Goal: Book appointment/travel/reservation

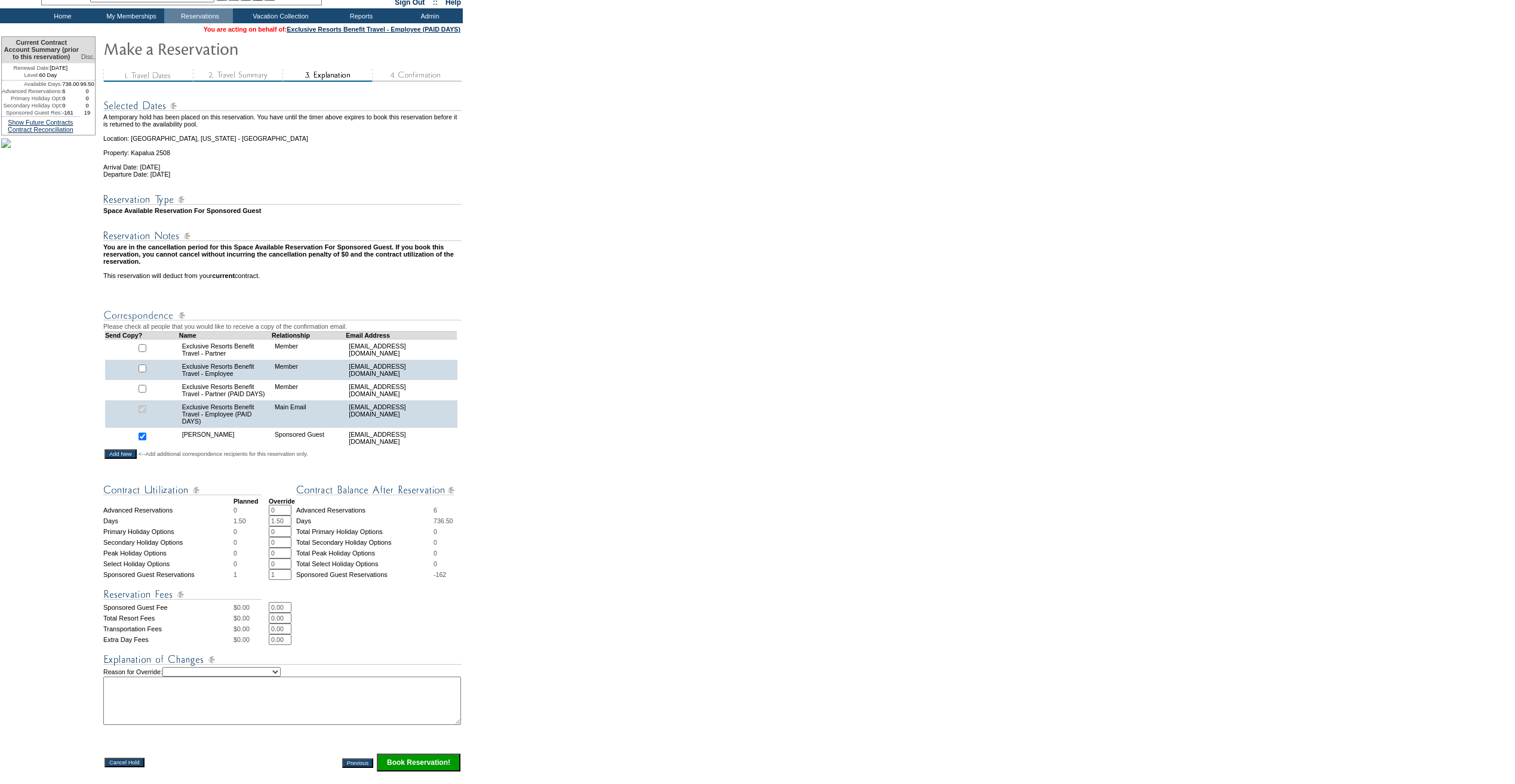
scroll to position [119, 0]
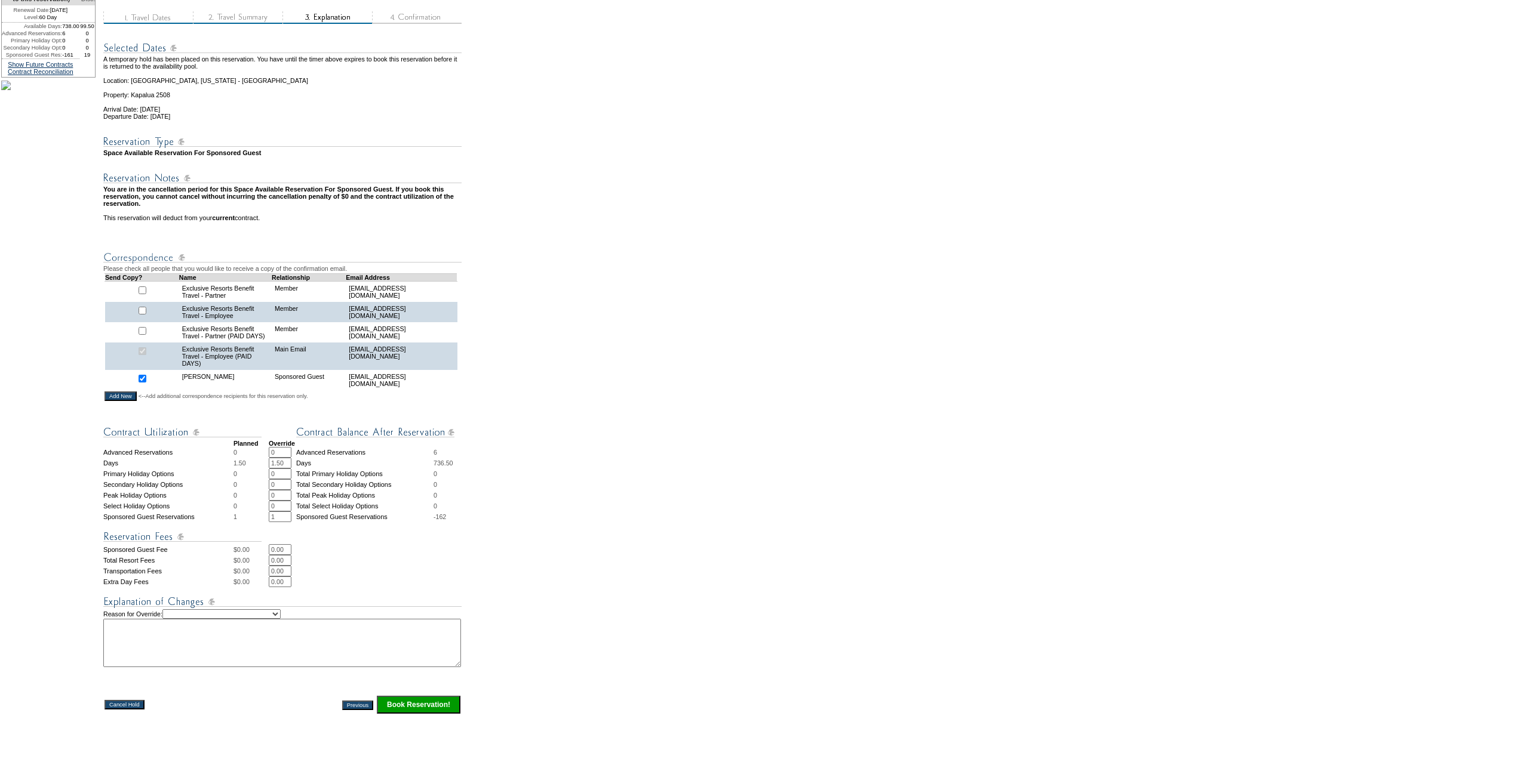
drag, startPoint x: 296, startPoint y: 506, endPoint x: 272, endPoint y: 506, distance: 24.0
click at [272, 468] on tr "Days 1.50 1.50 * * Days 736.50" at bounding box center [283, 463] width 358 height 10
click at [648, 488] on form "29:32 Your temporary hold expires in: 30 minutes Cancel Hold Return to Temporar…" at bounding box center [758, 369] width 1515 height 977
drag, startPoint x: 291, startPoint y: 504, endPoint x: 272, endPoint y: 508, distance: 19.4
click at [272, 468] on tr "Days 1.50 2 * * Days 736" at bounding box center [283, 463] width 358 height 10
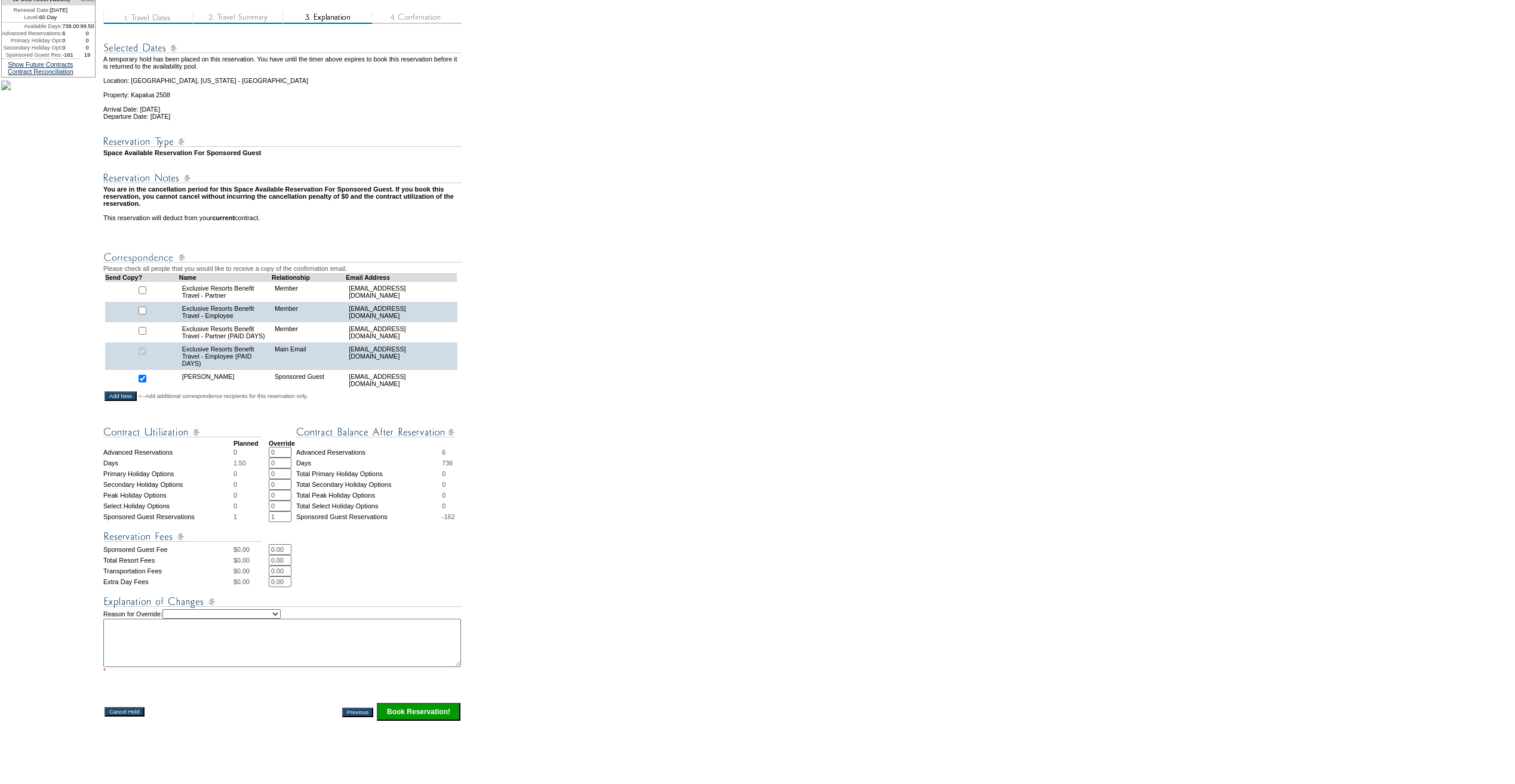
type input "0"
click at [600, 488] on form "29:32 Your temporary hold expires in: 30 minutes Cancel Hold Return to Temporar…" at bounding box center [758, 373] width 1515 height 984
drag, startPoint x: 290, startPoint y: 595, endPoint x: 275, endPoint y: 595, distance: 15.0
click at [275, 555] on input "0.00" at bounding box center [280, 549] width 23 height 10
click at [404, 566] on td "0.00 * *" at bounding box center [365, 561] width 193 height 10
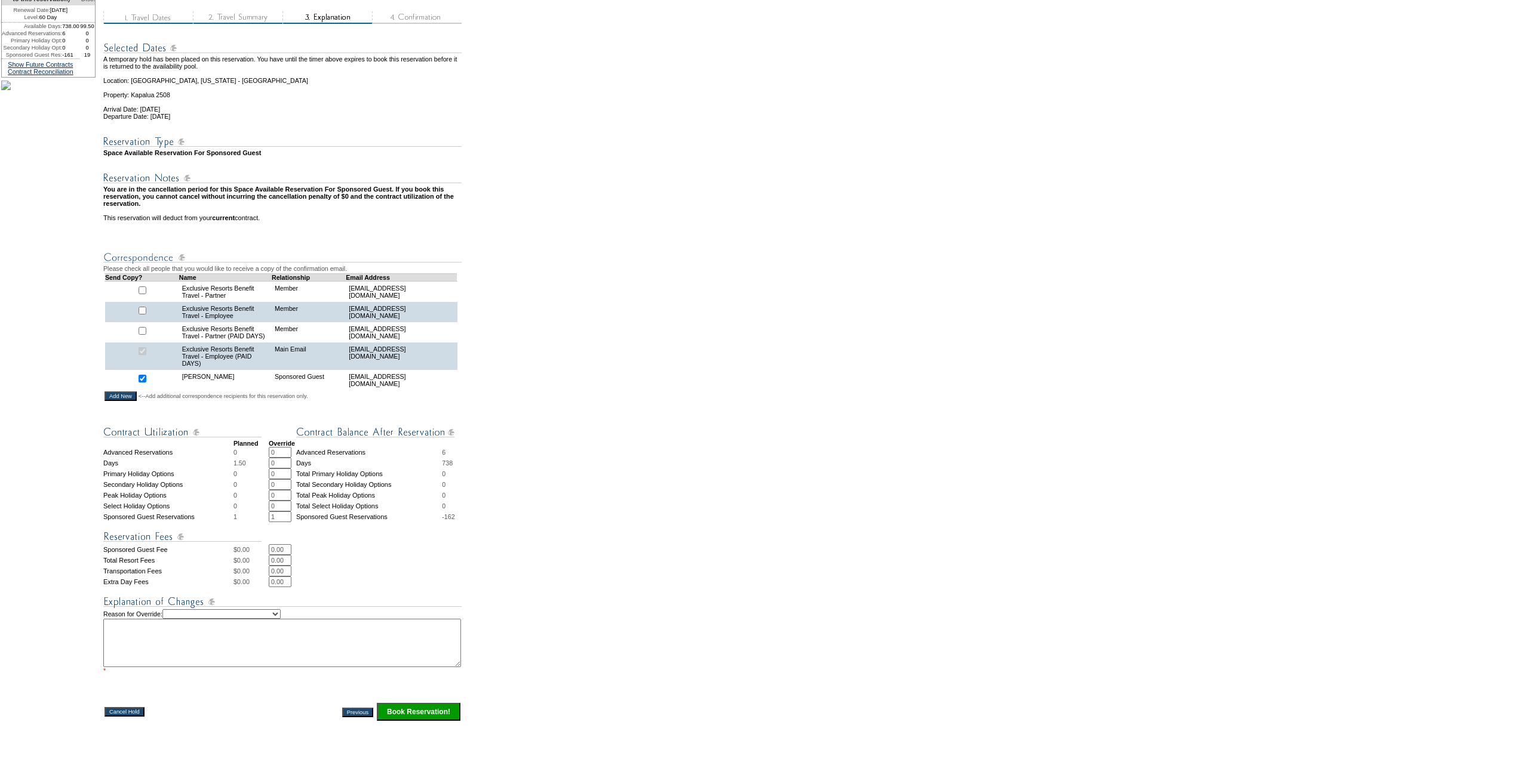
drag, startPoint x: 291, startPoint y: 626, endPoint x: 276, endPoint y: 627, distance: 15.0
click at [276, 588] on input "0.00" at bounding box center [280, 581] width 23 height 10
type input "600"
click at [283, 609] on img at bounding box center [283, 601] width 358 height 15
click at [281, 619] on select "Creating Continuous Stay Days Rebooked After Cancellation Editing Occupant Expe…" at bounding box center [222, 614] width 118 height 10
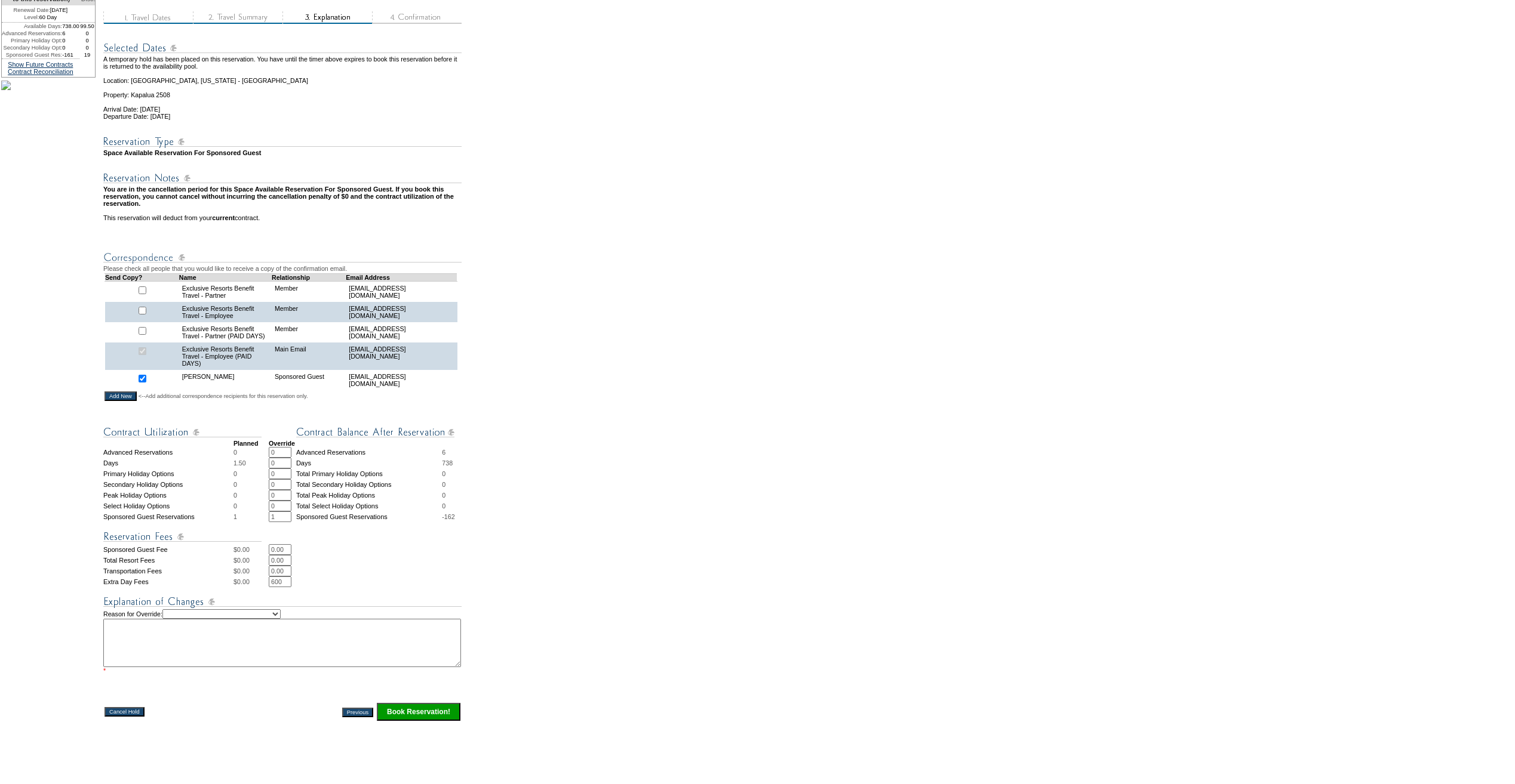
select select "1036"
click at [180, 619] on select "Creating Continuous Stay Days Rebooked After Cancellation Editing Occupant Expe…" at bounding box center [222, 614] width 118 height 10
click at [201, 668] on textarea at bounding box center [282, 643] width 357 height 49
drag, startPoint x: 339, startPoint y: 671, endPoint x: 110, endPoint y: 674, distance: 229.0
click at [110, 674] on tr "Current Contract Account Summary (prior to this reservation) Disc. Renewal Date…" at bounding box center [230, 390] width 460 height 825
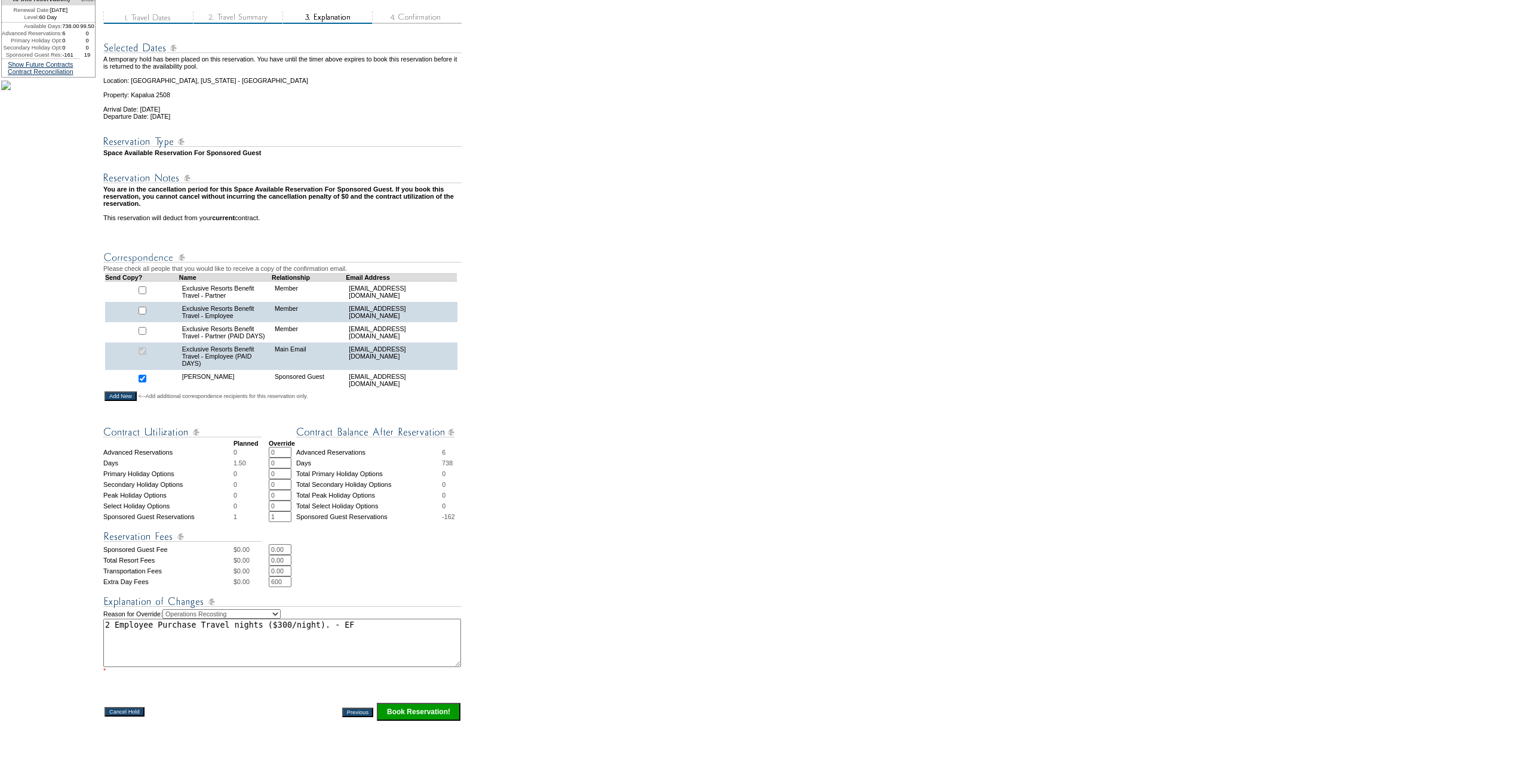
click at [364, 668] on textarea "2 Employee Purchase Travel nights ($300/night). - EF" at bounding box center [282, 643] width 357 height 49
paste textarea "1818404"
drag, startPoint x: 270, startPoint y: 688, endPoint x: 111, endPoint y: 672, distance: 159.8
click at [111, 668] on textarea "2 Employee Purchase Travel nights ($300/night). - EF In connection with res #: …" at bounding box center [282, 643] width 357 height 49
type textarea "2 Employee Purchase Travel nights ($300/night). - EF In connection with res #: …"
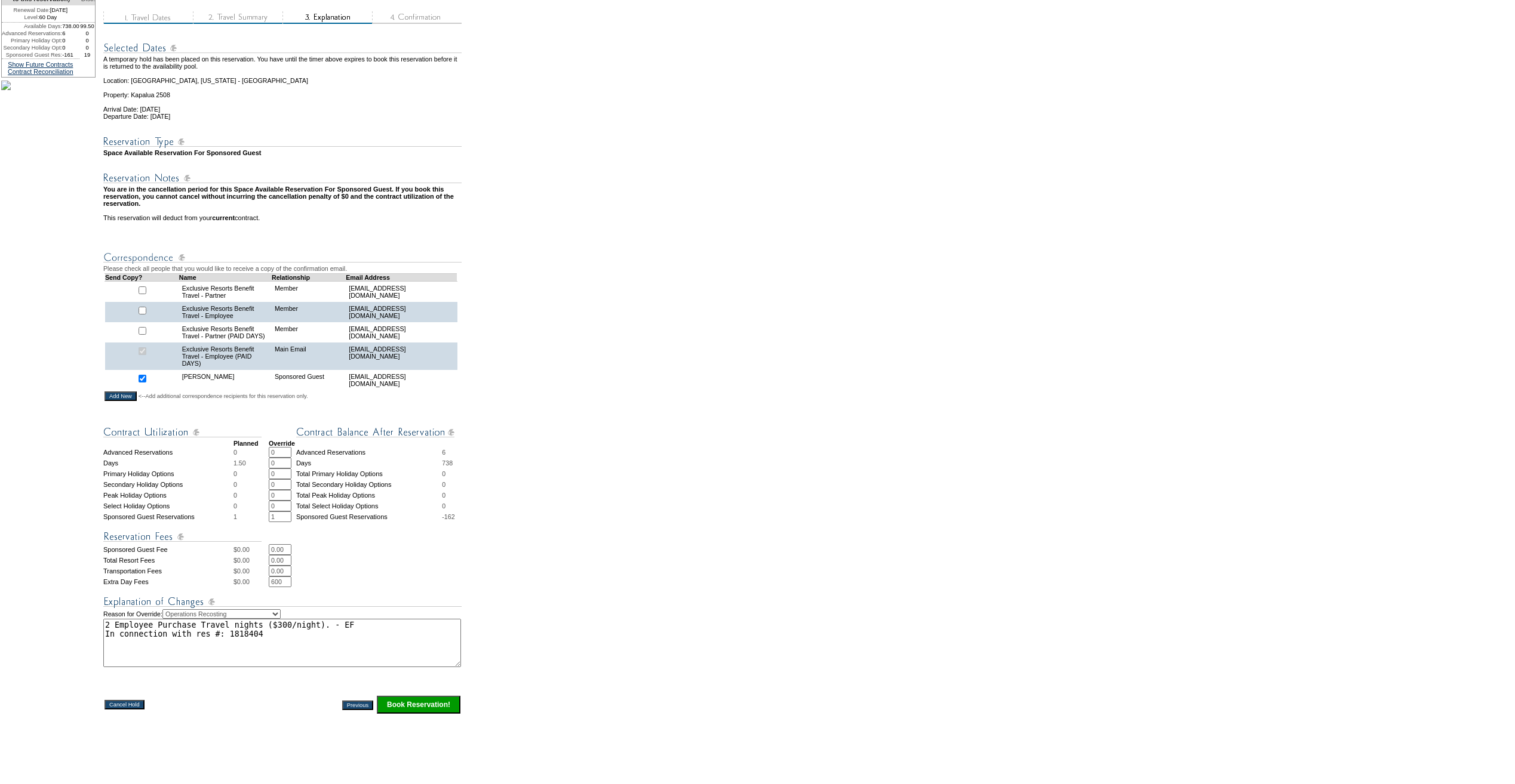
click at [418, 714] on input "Book Reservation!" at bounding box center [418, 705] width 83 height 18
